Goal: Answer question/provide support

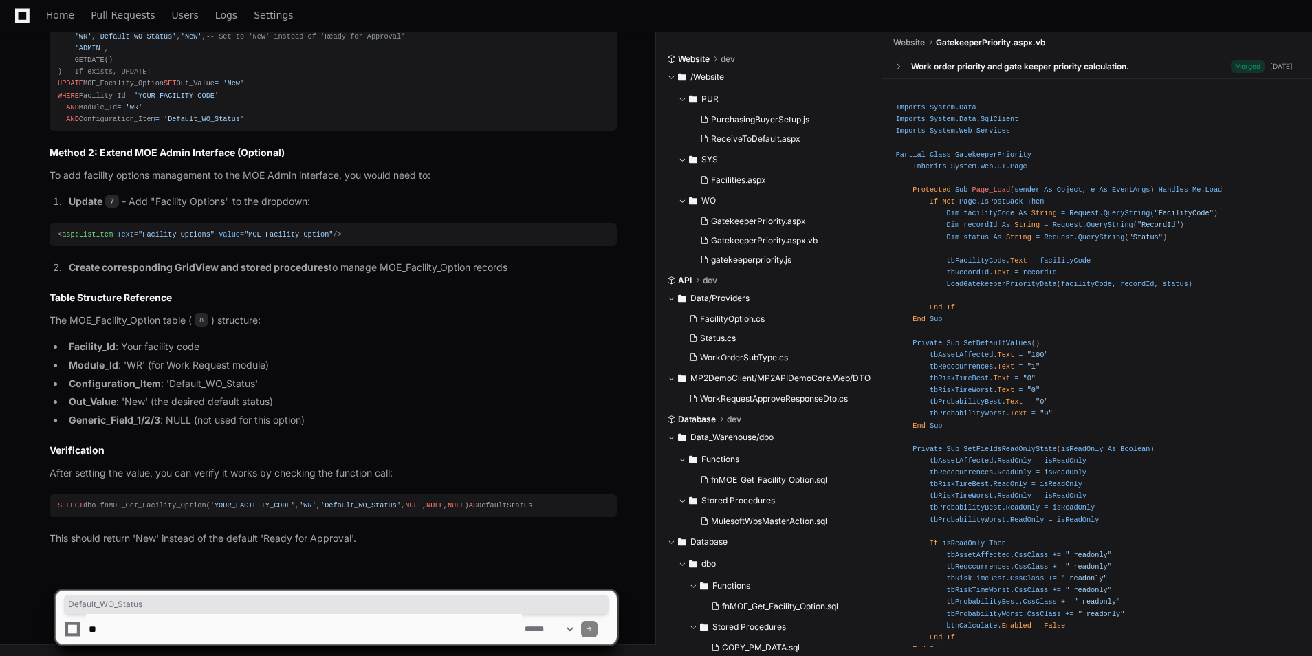
scroll to position [3156, 0]
click at [206, 622] on textarea at bounding box center [304, 629] width 436 height 30
type textarea "*"
paste textarea "**********"
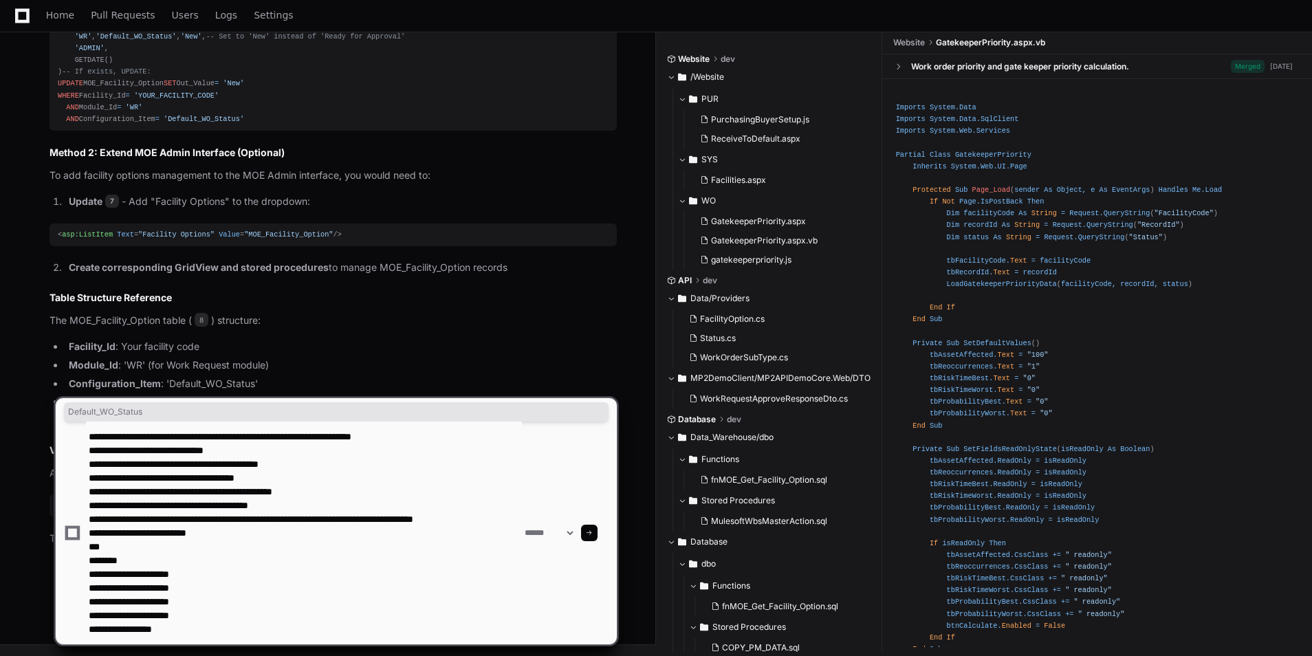
type textarea "**********"
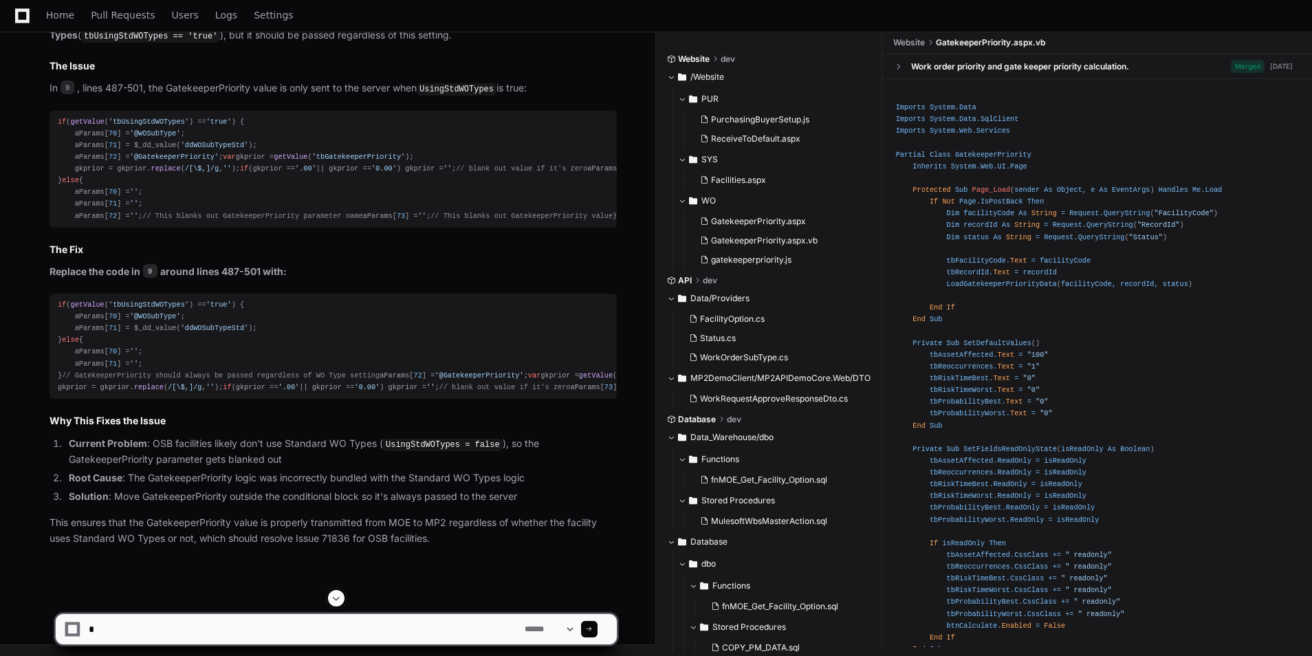
scroll to position [4393, 0]
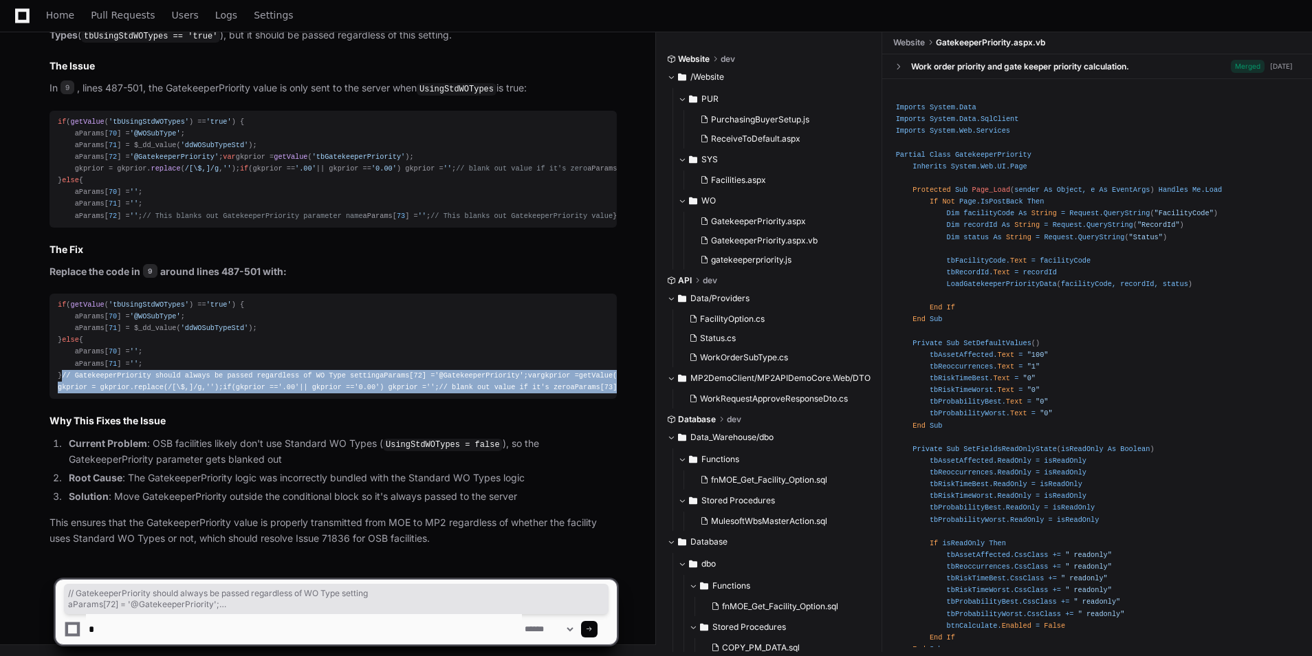
drag, startPoint x: 52, startPoint y: 337, endPoint x: 164, endPoint y: 395, distance: 125.8
click at [164, 395] on pre "if ( getValue ( 'tbUsingStdWOTypes' ) == 'true' ) { aParams[ 70 ] = '@WOSubType…" at bounding box center [332, 346] width 567 height 105
copy div "// GatekeeperPriority should always be passed regardless of WO Type setting aPa…"
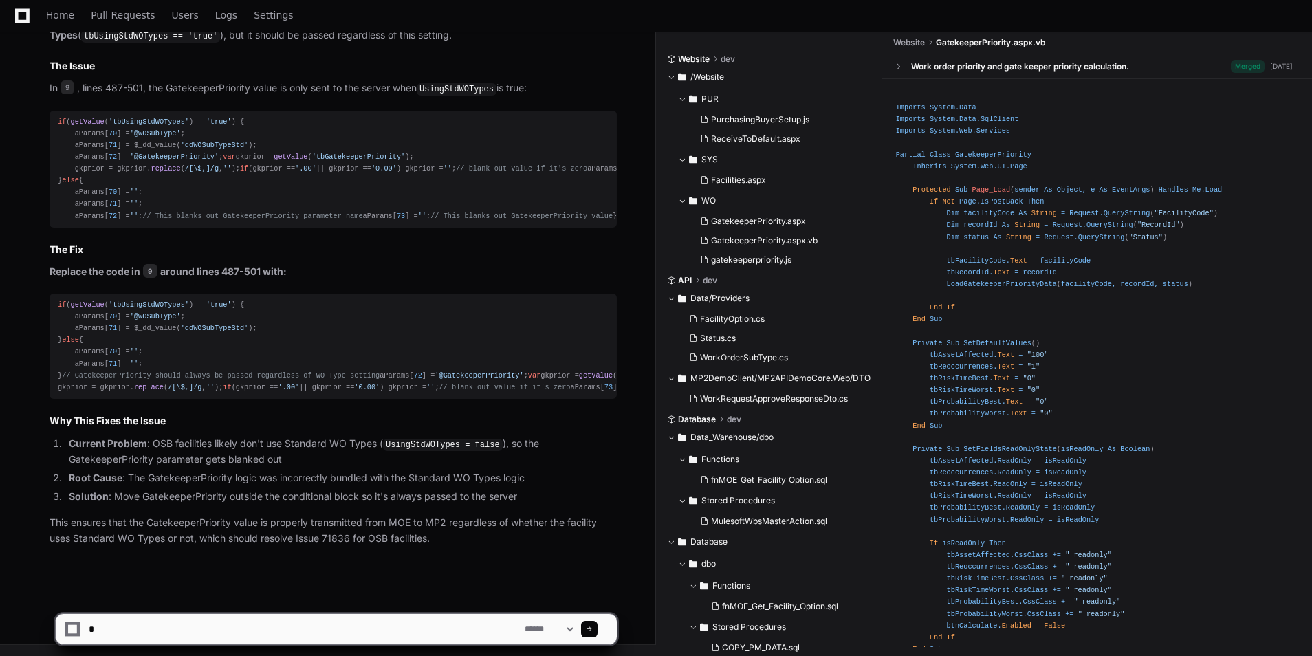
drag, startPoint x: 190, startPoint y: 423, endPoint x: 148, endPoint y: 393, distance: 51.7
click at [191, 423] on h2 "Why This Fixes the Issue" at bounding box center [332, 421] width 567 height 14
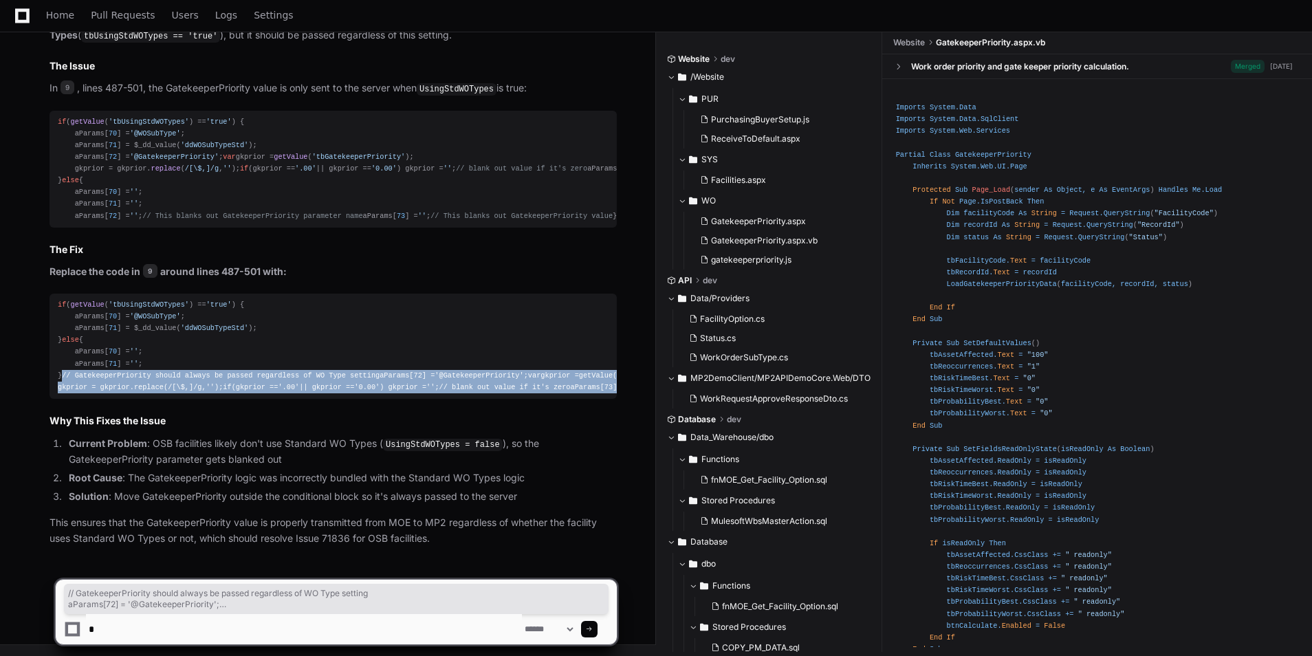
drag, startPoint x: 148, startPoint y: 391, endPoint x: 56, endPoint y: 333, distance: 108.5
click at [56, 333] on pre "if ( getValue ( 'tbUsingStdWOTypes' ) == 'true' ) { aParams[ 70 ] = '@WOSubType…" at bounding box center [332, 346] width 567 height 105
copy div "// GatekeeperPriority should always be passed regardless of WO Type setting aPa…"
